Goal: Navigation & Orientation: Go to known website

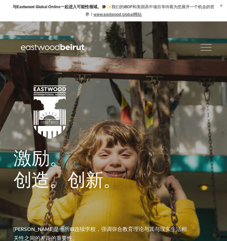
click at [202, 46] on div at bounding box center [205, 47] width 11 height 11
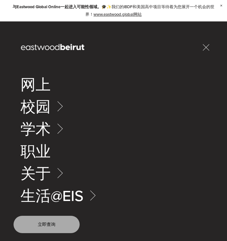
type input "*****"
click at [42, 154] on link "职业" at bounding box center [35, 151] width 30 height 15
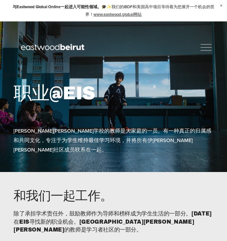
click at [203, 44] on div at bounding box center [205, 47] width 11 height 11
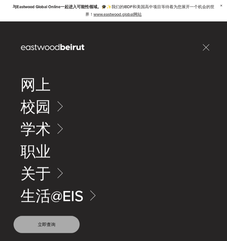
click at [49, 137] on div "文件夹： 学术" at bounding box center [113, 129] width 227 height 22
click at [52, 131] on link "文件夹： 学术" at bounding box center [44, 128] width 48 height 15
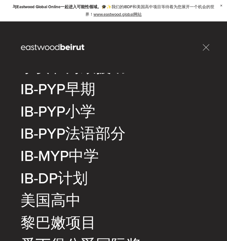
scroll to position [144, 0]
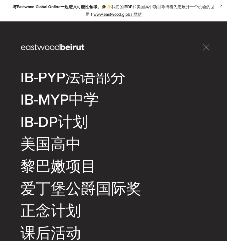
click at [201, 49] on div at bounding box center [205, 47] width 11 height 11
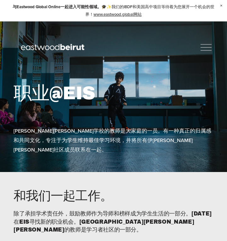
click at [206, 49] on div at bounding box center [205, 47] width 11 height 11
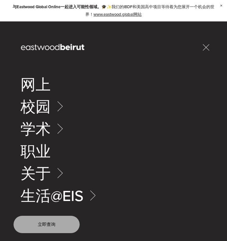
click at [54, 223] on link "立即查询" at bounding box center [47, 224] width 66 height 17
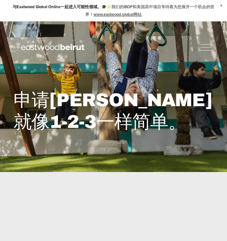
click at [129, 15] on link "www.eastwood.global网站" at bounding box center [117, 14] width 48 height 6
